Goal: Find specific page/section: Find specific page/section

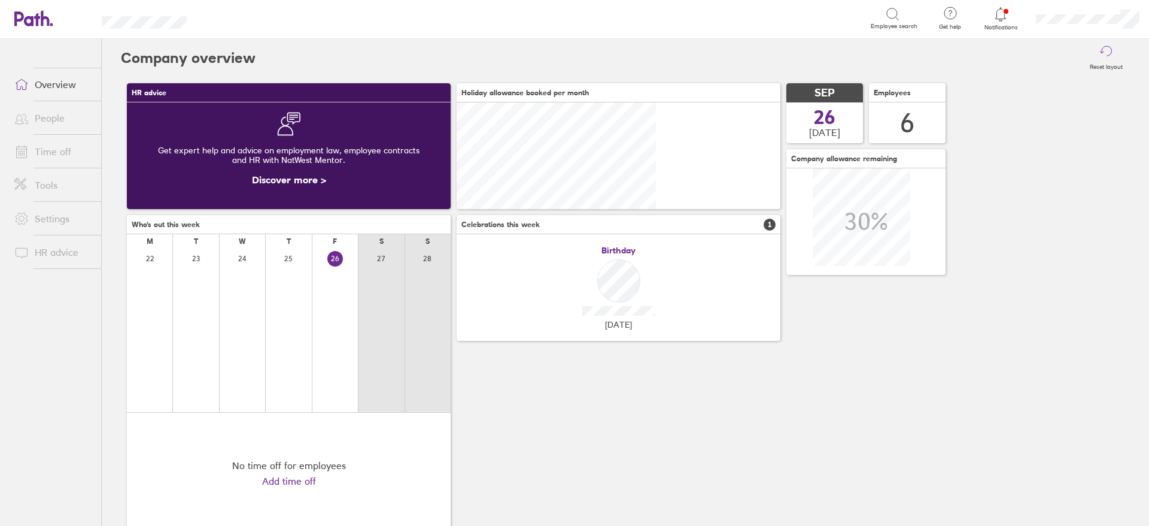
scroll to position [107, 324]
click at [48, 112] on link "People" at bounding box center [53, 118] width 96 height 24
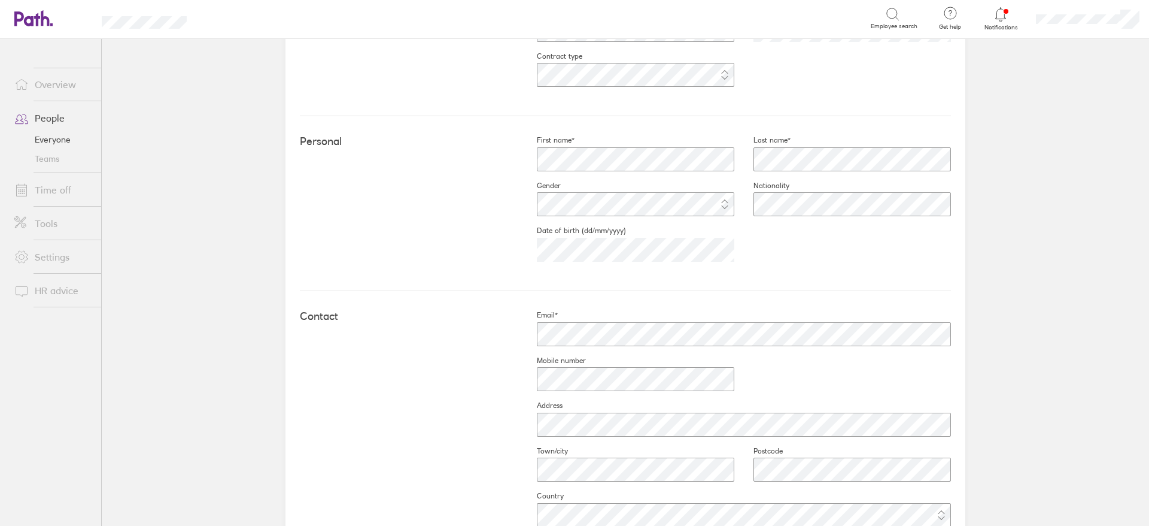
scroll to position [180, 0]
